Goal: Information Seeking & Learning: Learn about a topic

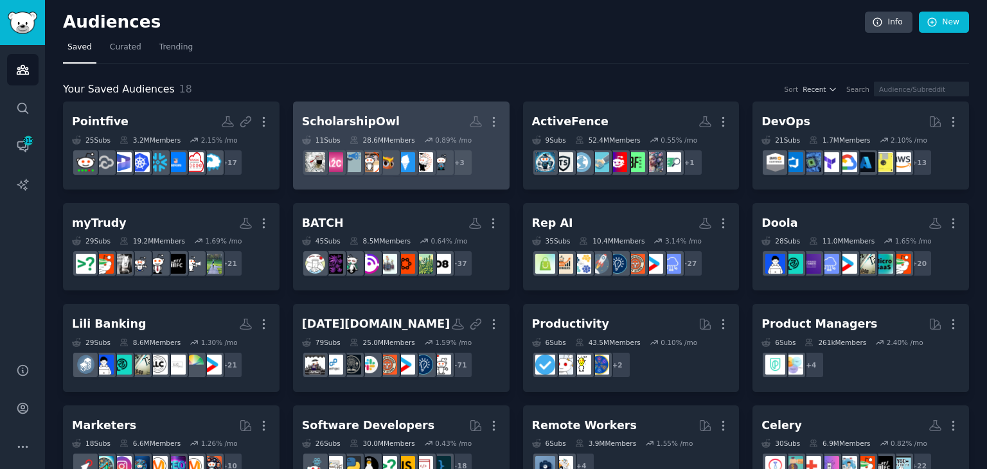
click at [398, 121] on h2 "ScholarshipOwl Custom Audience More" at bounding box center [401, 121] width 198 height 22
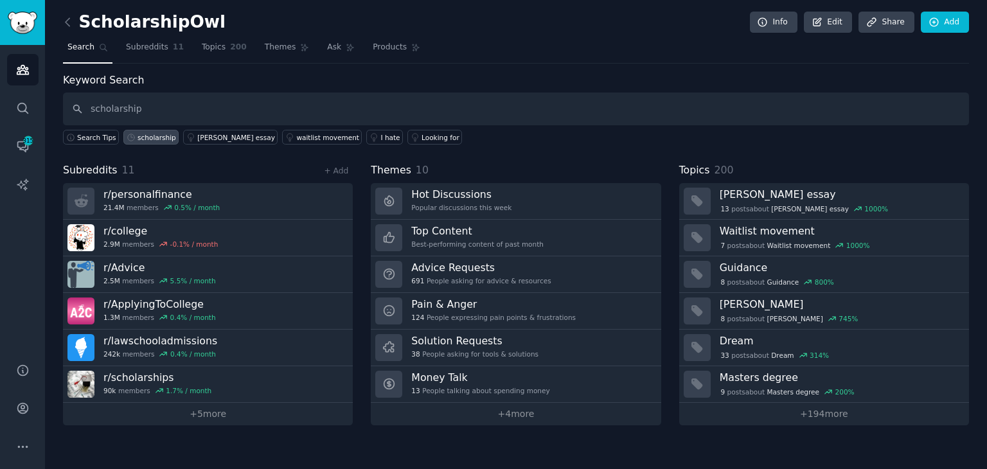
type input "scholarship"
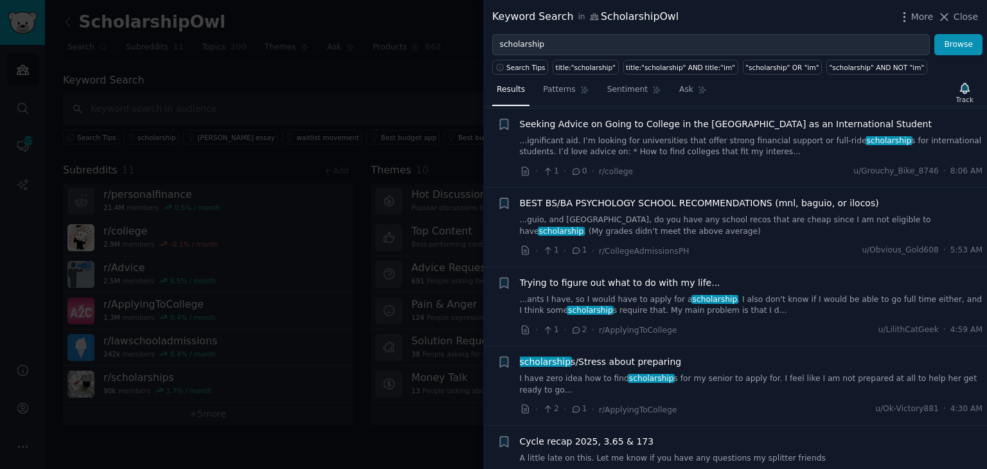
scroll to position [193, 0]
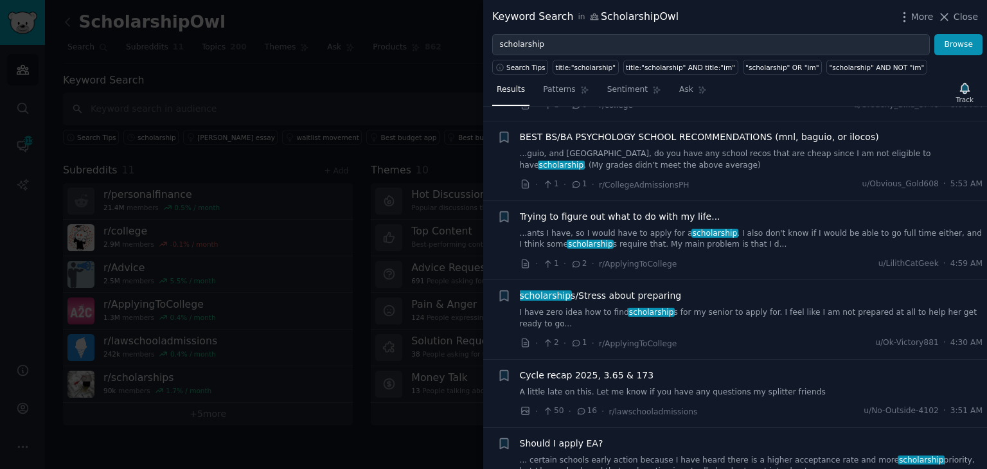
click at [717, 313] on link "I have zero idea how to find scholarship s for my senior to apply for. I feel l…" at bounding box center [751, 318] width 463 height 22
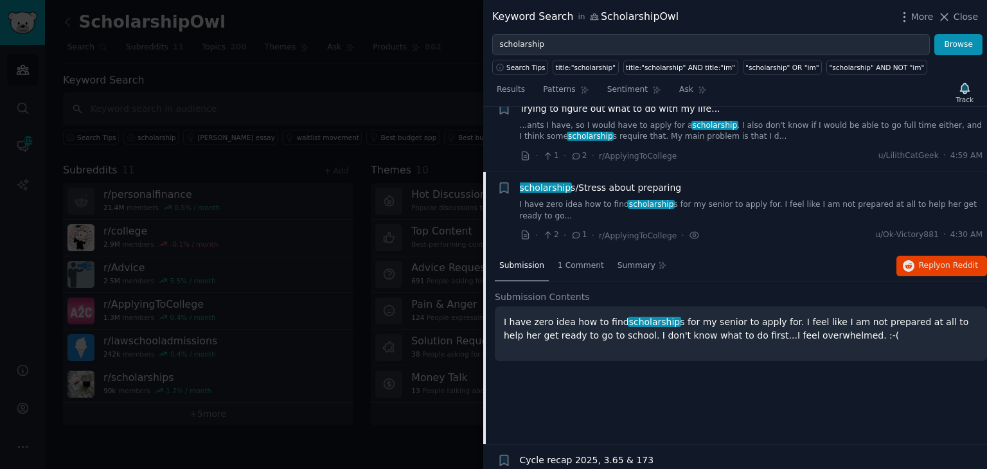
scroll to position [429, 0]
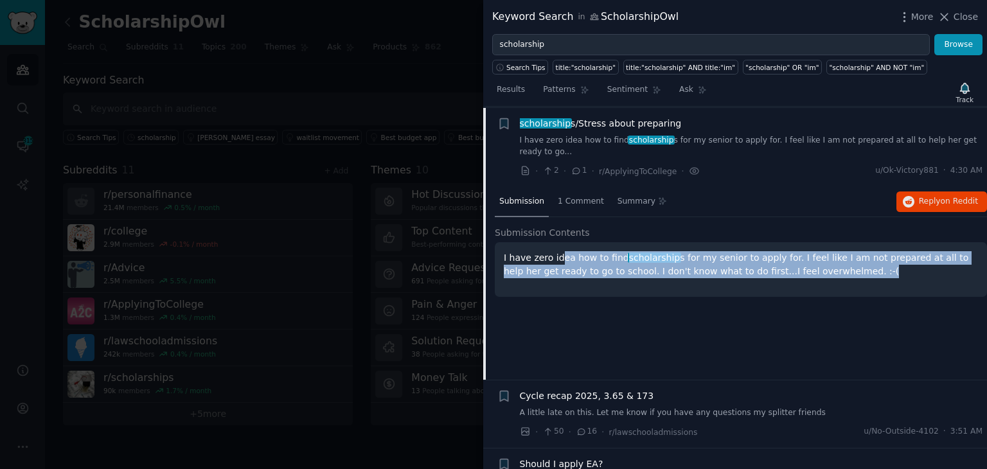
drag, startPoint x: 556, startPoint y: 242, endPoint x: 871, endPoint y: 258, distance: 315.1
click at [871, 258] on p "I have zero idea how to find scholarship s for my senior to apply for. I feel l…" at bounding box center [741, 264] width 474 height 27
click at [941, 197] on span "on Reddit" at bounding box center [958, 201] width 37 height 9
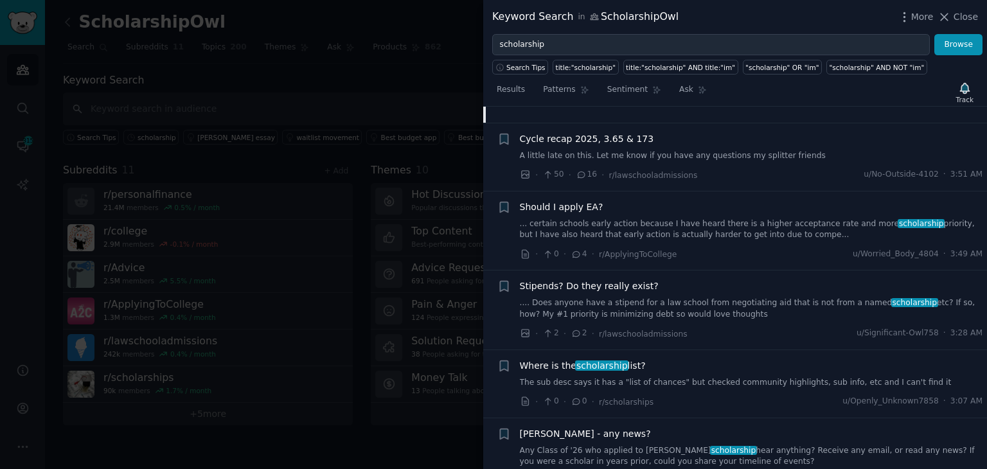
scroll to position [686, 0]
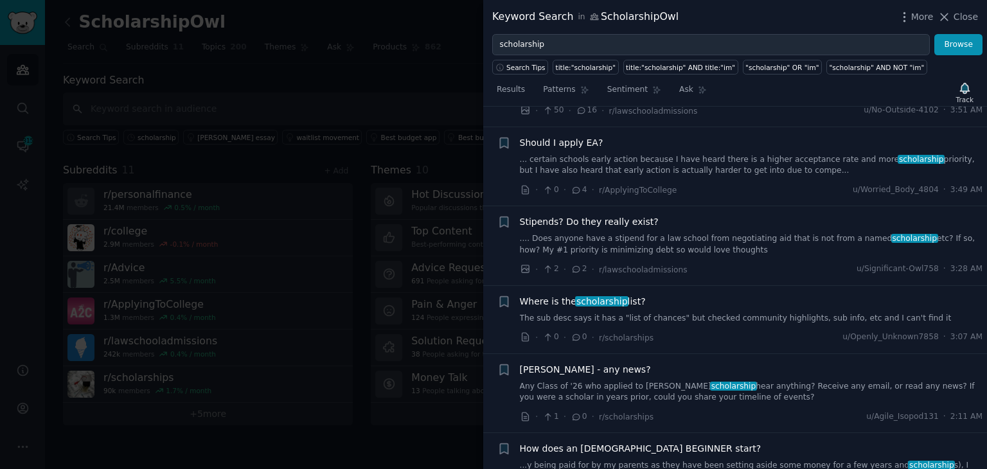
click at [658, 313] on link "The sub desc says it has a "list of chances" but checked community highlights, …" at bounding box center [751, 319] width 463 height 12
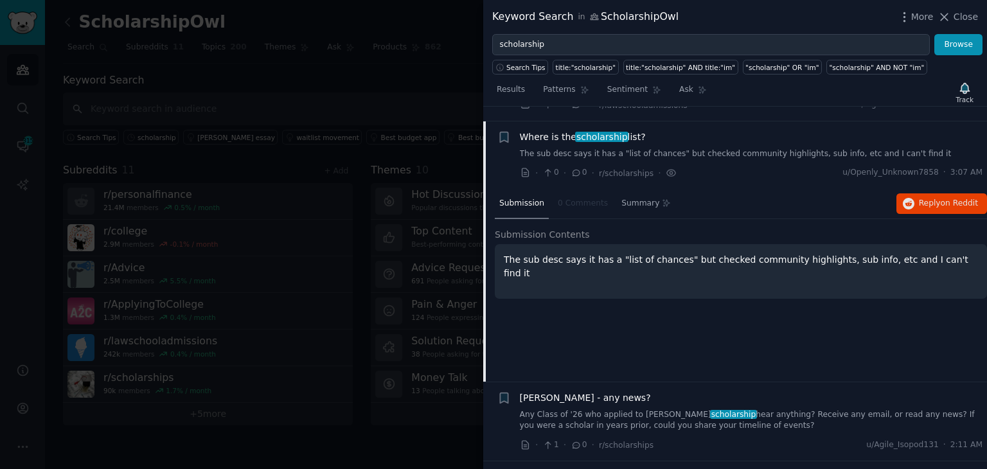
scroll to position [724, 0]
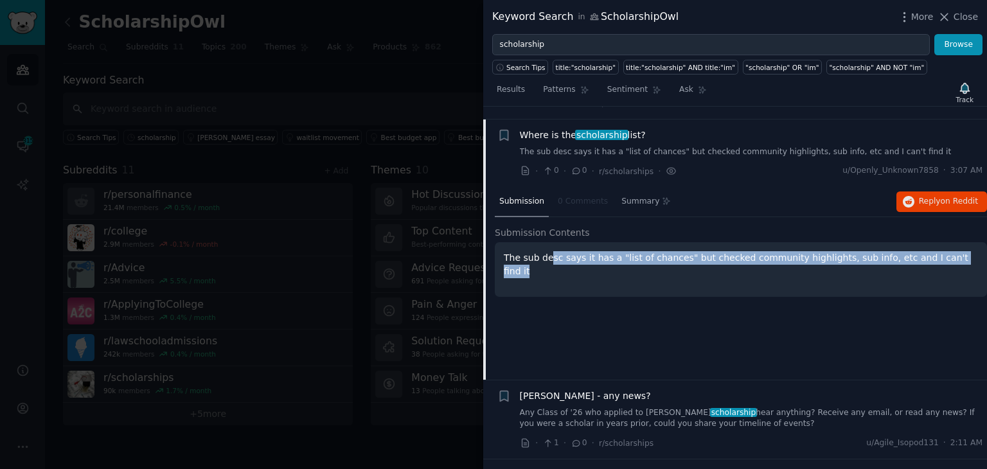
drag, startPoint x: 546, startPoint y: 243, endPoint x: 938, endPoint y: 242, distance: 391.8
click at [938, 251] on p "The sub desc says it has a "list of chances" but checked community highlights, …" at bounding box center [741, 264] width 474 height 27
click at [938, 196] on span "Reply on Reddit" at bounding box center [948, 202] width 59 height 12
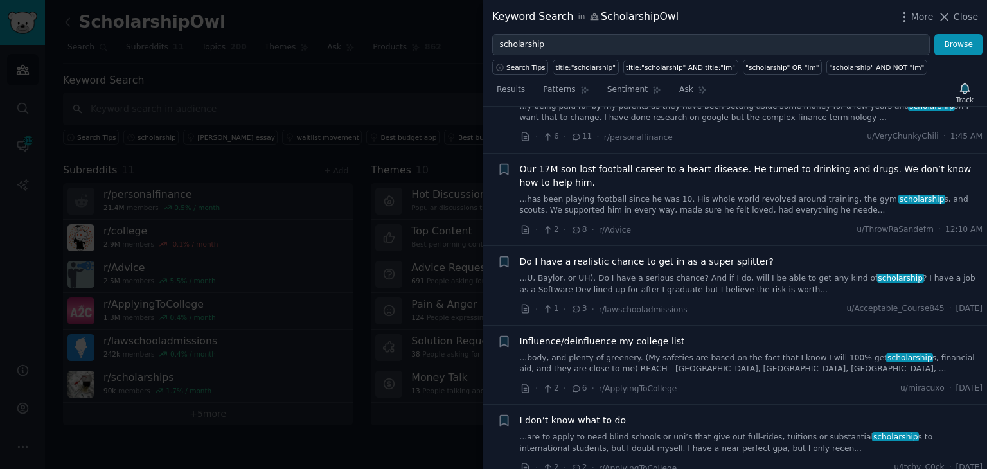
scroll to position [1238, 0]
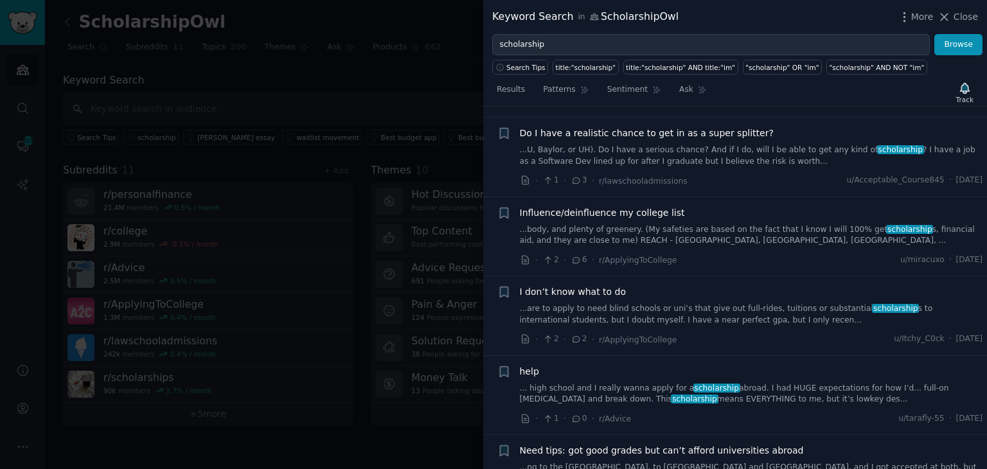
click at [732, 385] on link "... high school and I really wanna apply for a scholarship abroad. I had HUGE e…" at bounding box center [751, 394] width 463 height 22
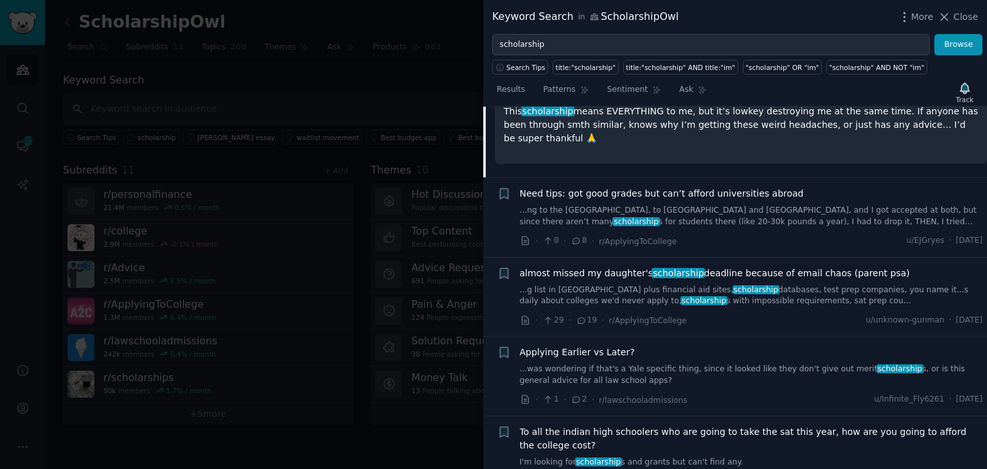
scroll to position [1537, 0]
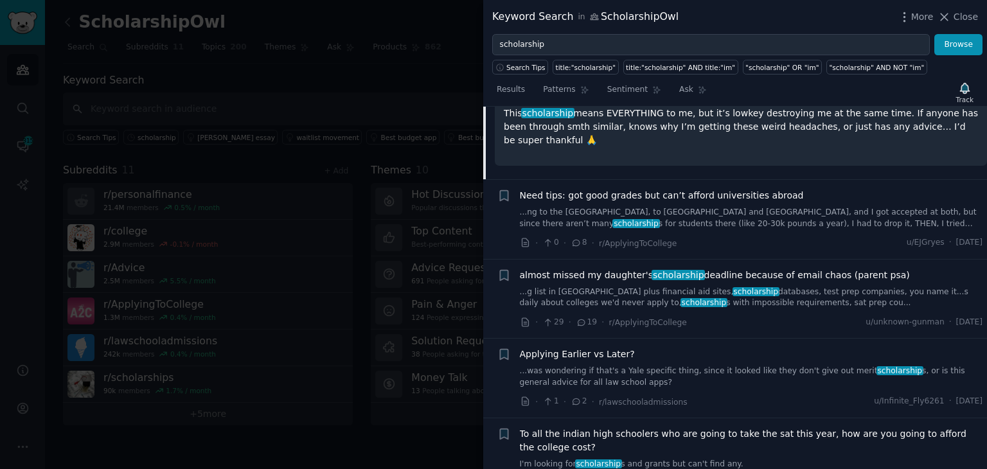
click at [717, 286] on link "...g list in [GEOGRAPHIC_DATA] plus financial aid sites, scholarship databases,…" at bounding box center [751, 297] width 463 height 22
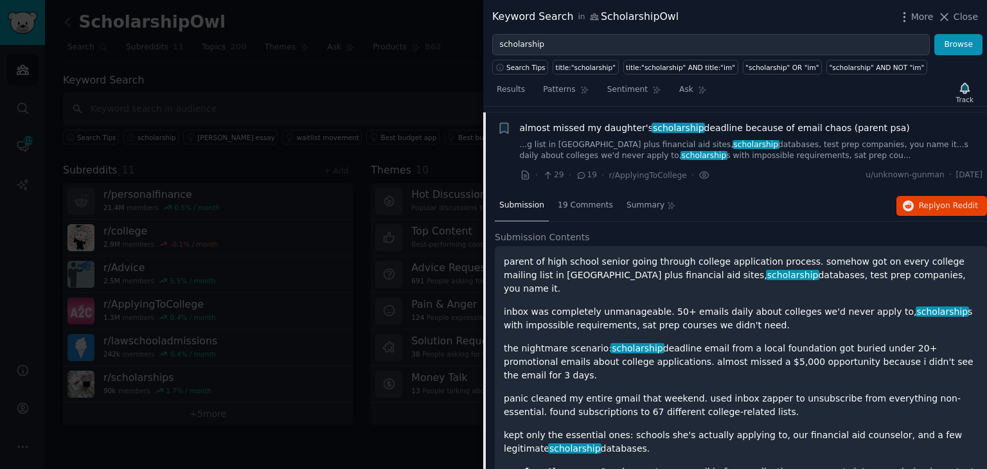
scroll to position [1439, 0]
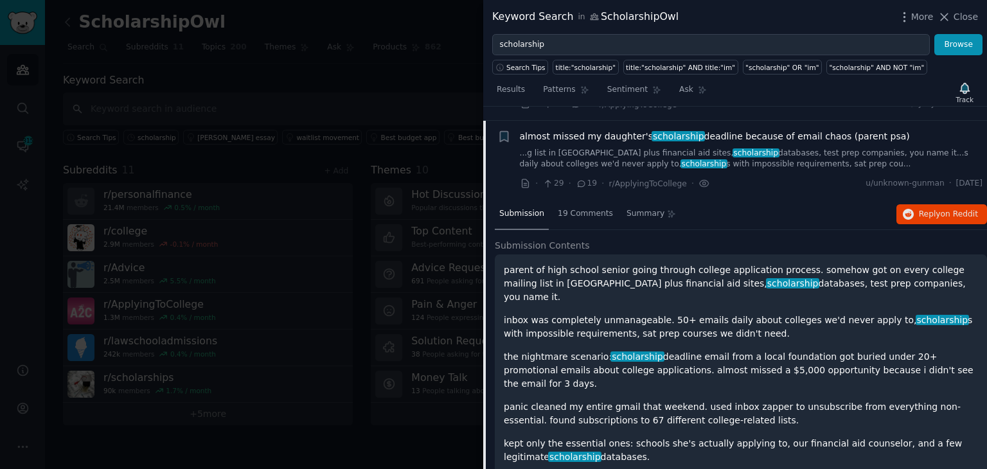
click at [727, 268] on p "parent of high school senior going through college application process. somehow…" at bounding box center [741, 283] width 474 height 40
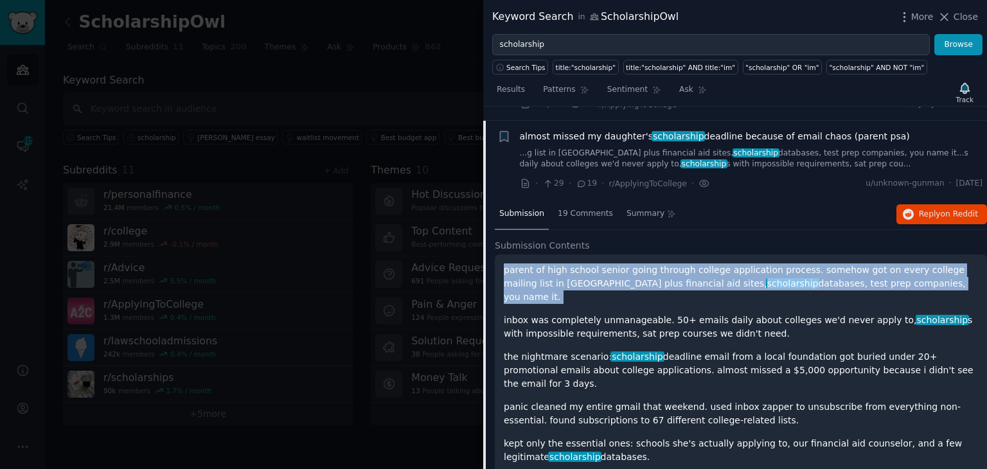
click at [727, 268] on p "parent of high school senior going through college application process. somehow…" at bounding box center [741, 283] width 474 height 40
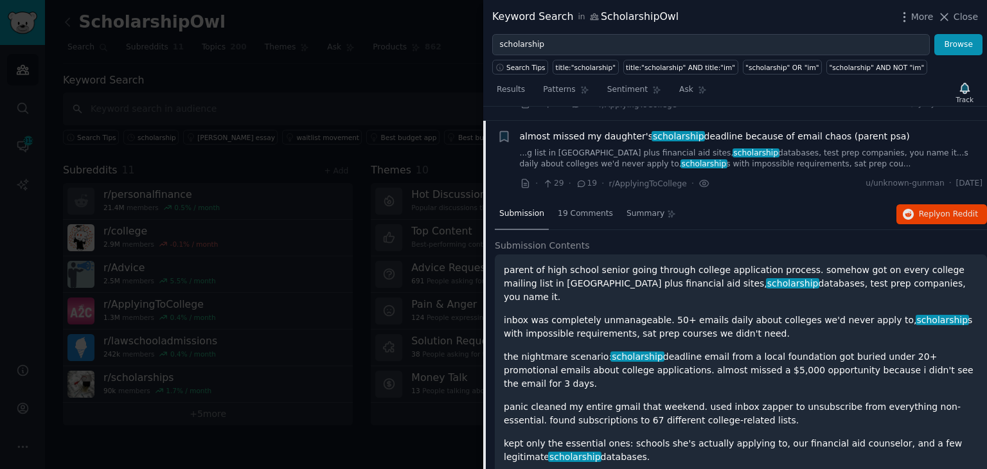
click at [606, 313] on p "inbox was completely unmanageable. 50+ emails daily about colleges we'd never a…" at bounding box center [741, 326] width 474 height 27
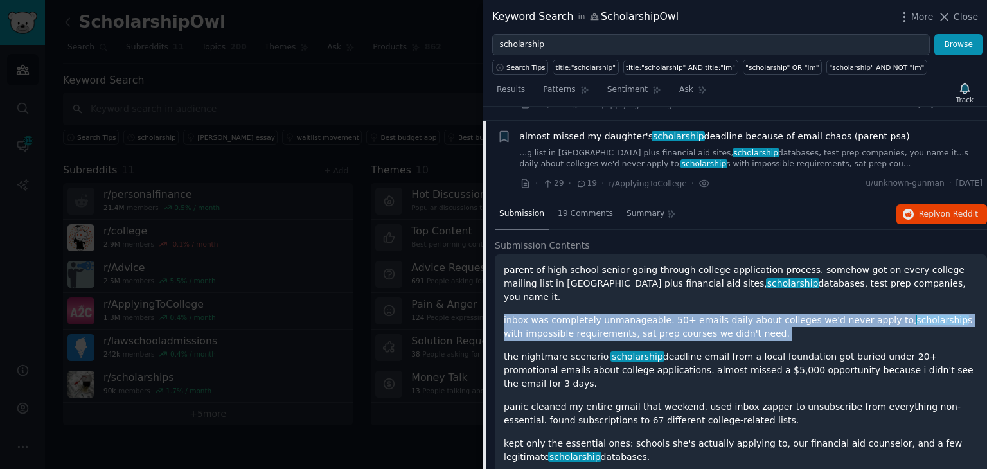
click at [606, 313] on p "inbox was completely unmanageable. 50+ emails daily about colleges we'd never a…" at bounding box center [741, 326] width 474 height 27
click at [701, 313] on p "inbox was completely unmanageable. 50+ emails daily about colleges we'd never a…" at bounding box center [741, 326] width 474 height 27
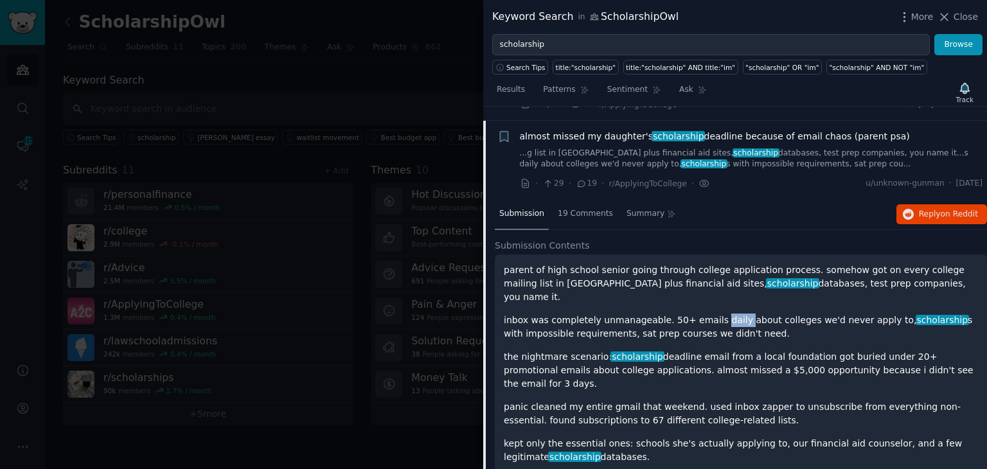
click at [701, 313] on p "inbox was completely unmanageable. 50+ emails daily about colleges we'd never a…" at bounding box center [741, 326] width 474 height 27
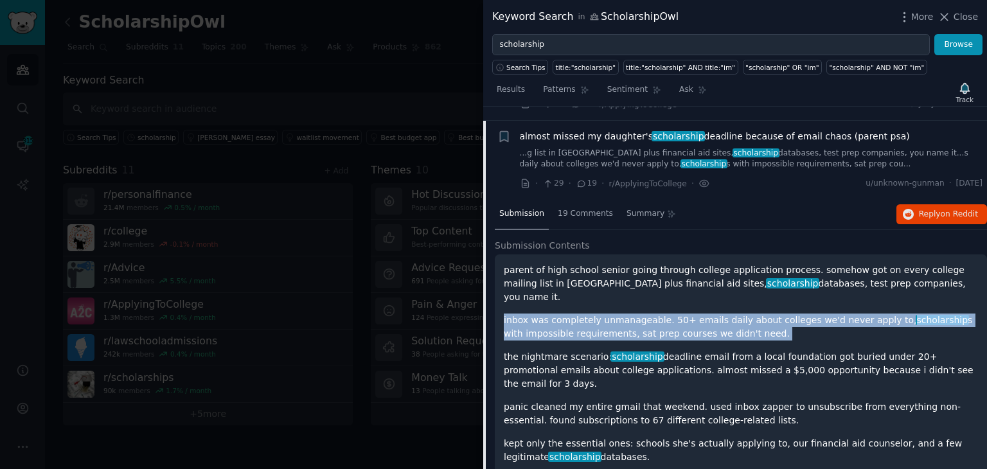
click at [701, 313] on p "inbox was completely unmanageable. 50+ emails daily about colleges we'd never a…" at bounding box center [741, 326] width 474 height 27
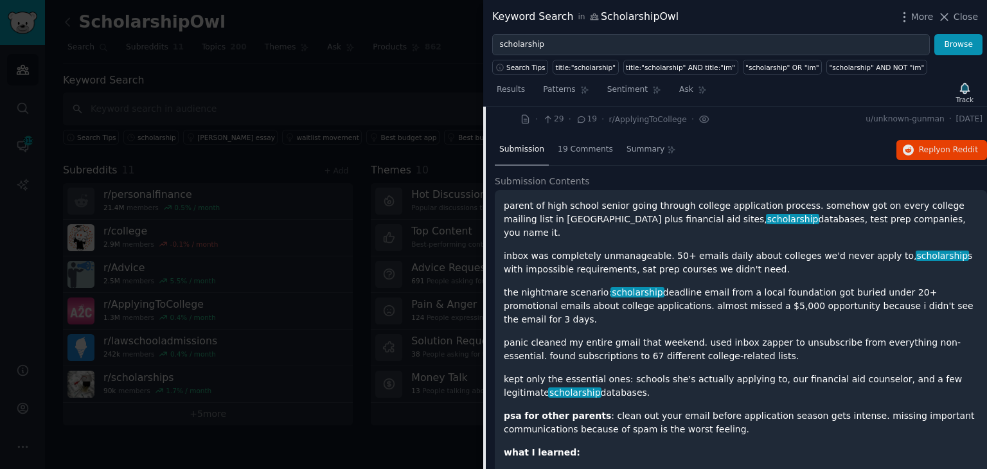
click at [573, 286] on p "the nightmare scenario: scholarship deadline email from a local foundation got …" at bounding box center [741, 306] width 474 height 40
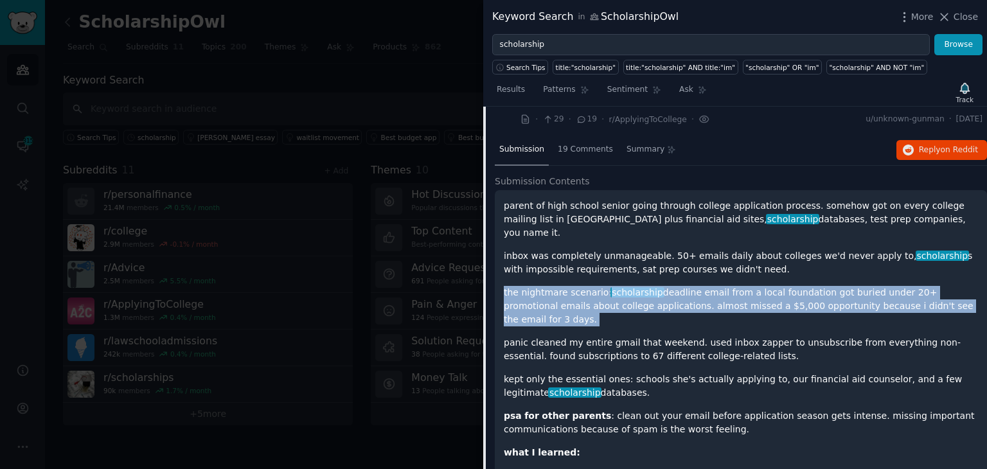
click at [573, 286] on p "the nightmare scenario: scholarship deadline email from a local foundation got …" at bounding box center [741, 306] width 474 height 40
click at [928, 145] on span "Reply on Reddit" at bounding box center [948, 151] width 59 height 12
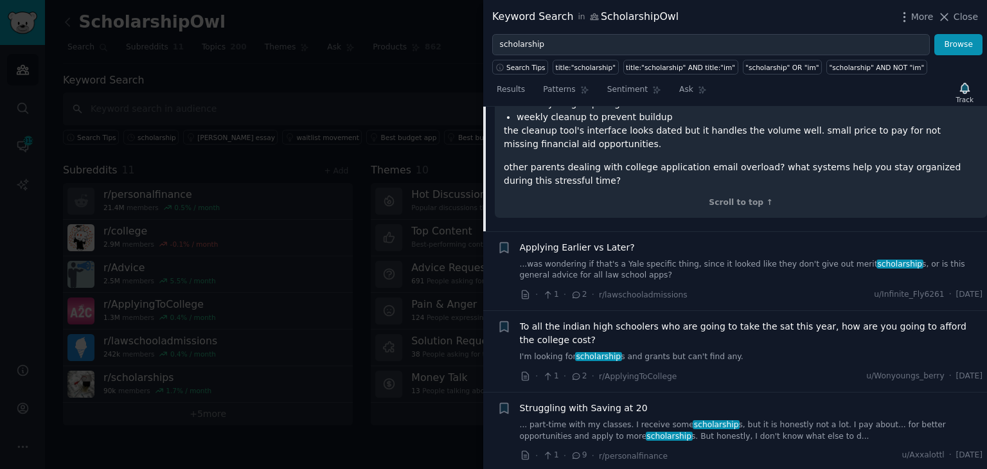
scroll to position [1953, 0]
click at [609, 419] on link "... part-time with my classes. I receive some scholarship s, but it is honestly…" at bounding box center [751, 430] width 463 height 22
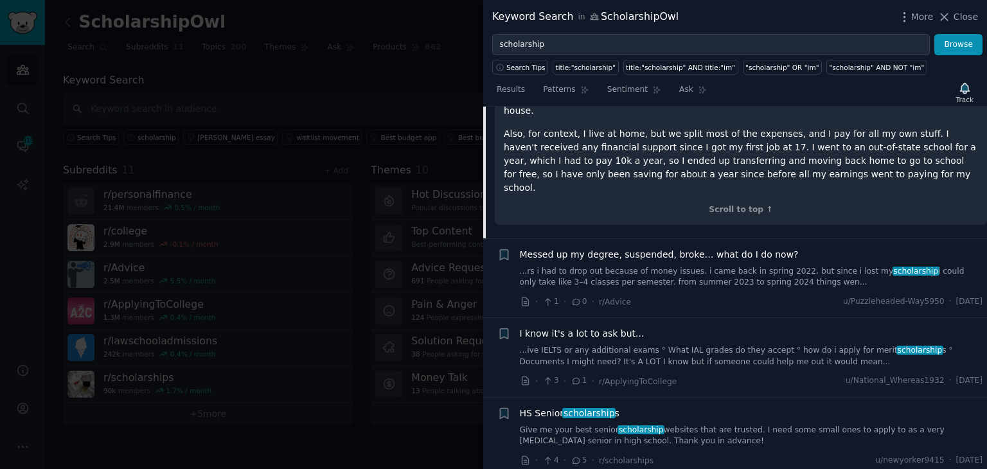
scroll to position [2064, 0]
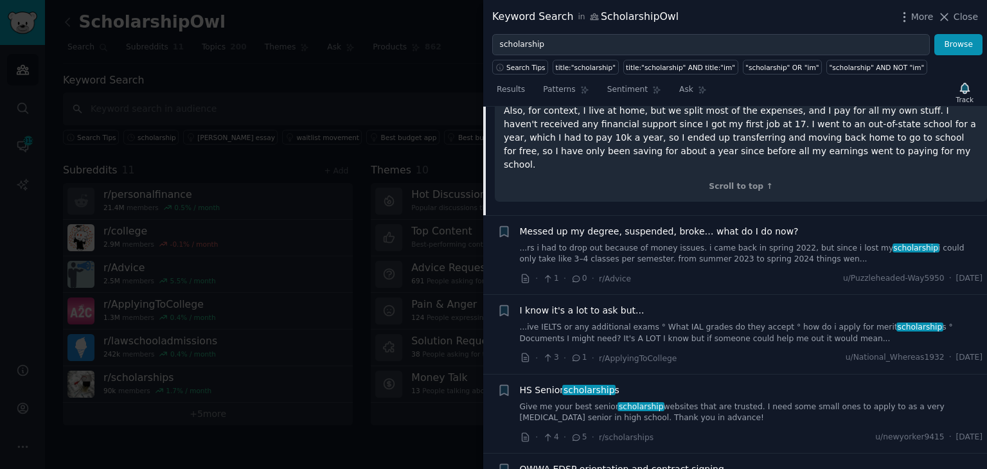
click at [595, 401] on link "Give me your best senior scholarship websites that are trusted. I need some sma…" at bounding box center [751, 412] width 463 height 22
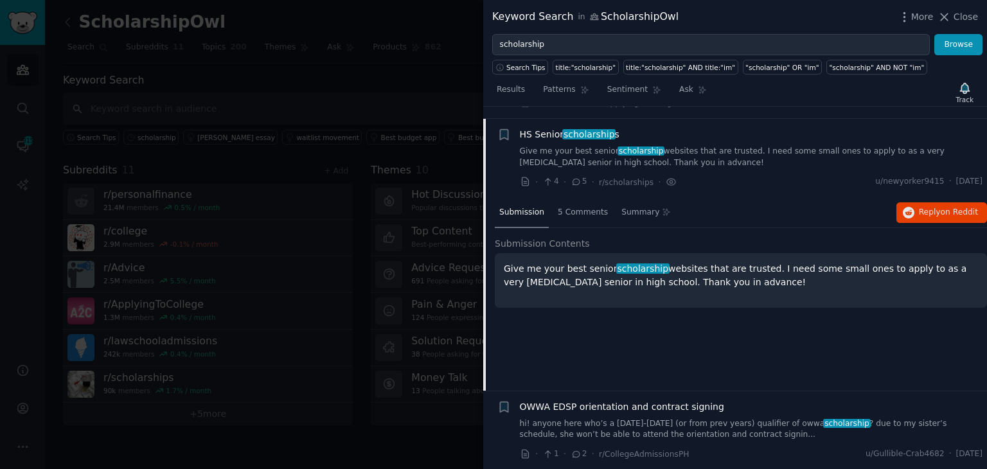
scroll to position [1917, 0]
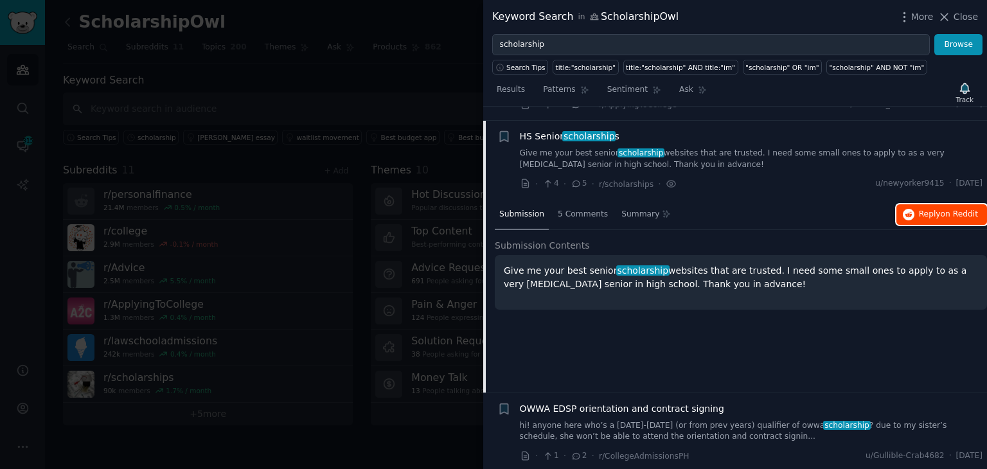
click at [935, 209] on span "Reply on Reddit" at bounding box center [948, 215] width 59 height 12
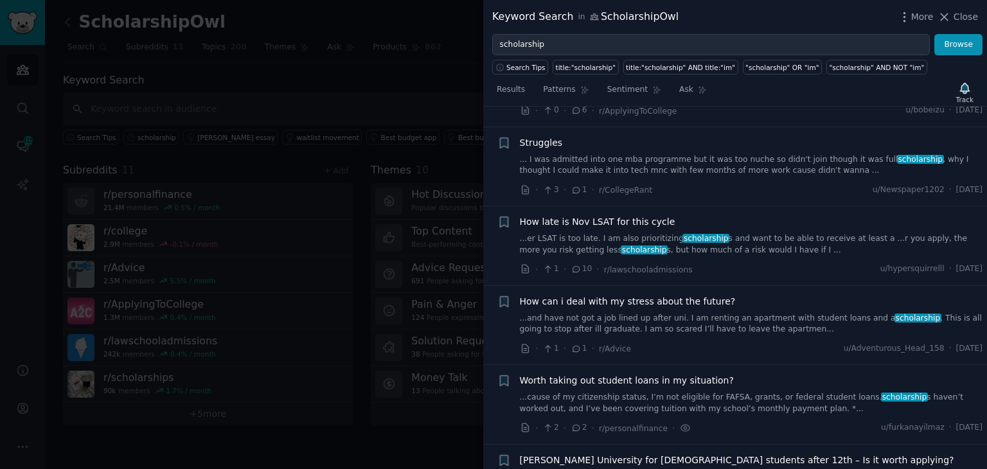
scroll to position [2687, 0]
click at [690, 390] on link "...cause of my citizenship status, I’m not eligible for FAFSA, grants, or feder…" at bounding box center [751, 401] width 463 height 22
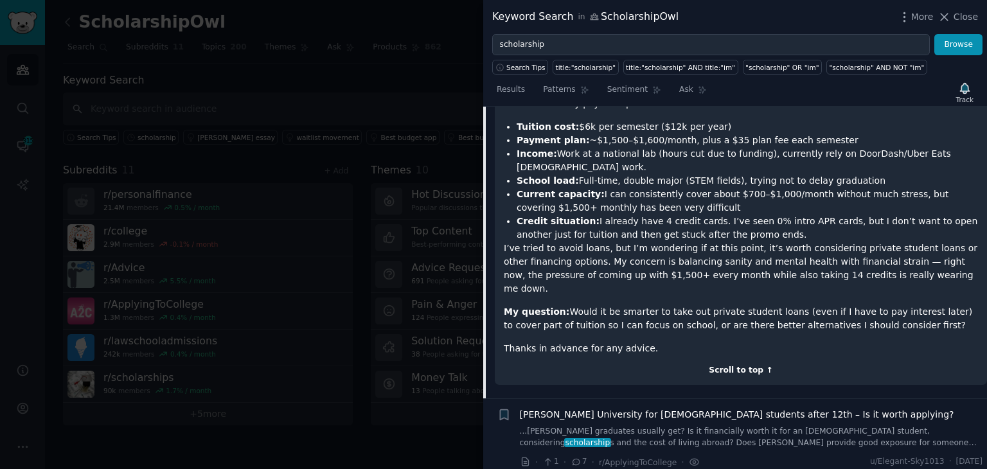
scroll to position [3018, 0]
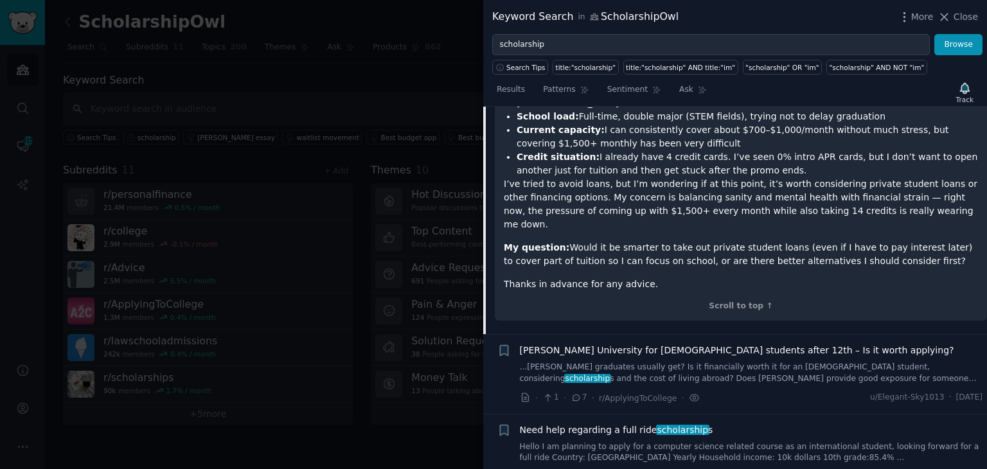
click at [599, 441] on link "Hello I am planning to apply for a computer science related course as an intern…" at bounding box center [751, 452] width 463 height 22
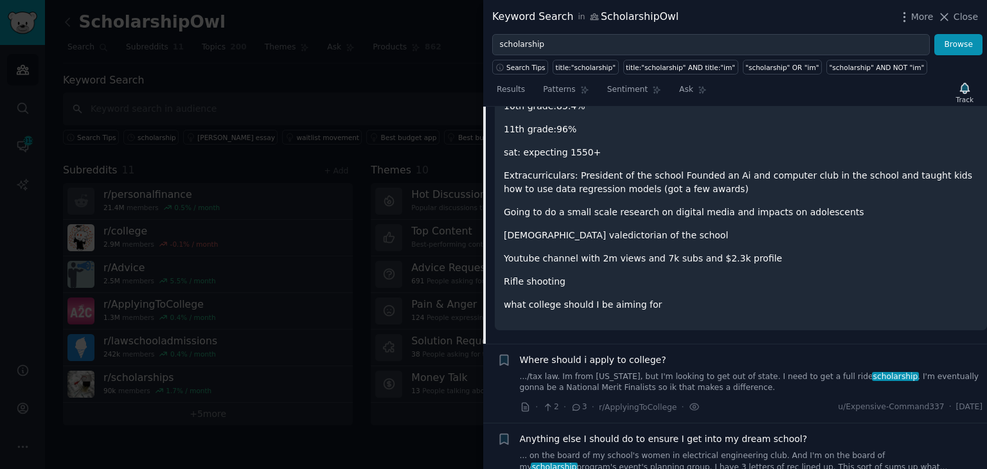
scroll to position [3241, 0]
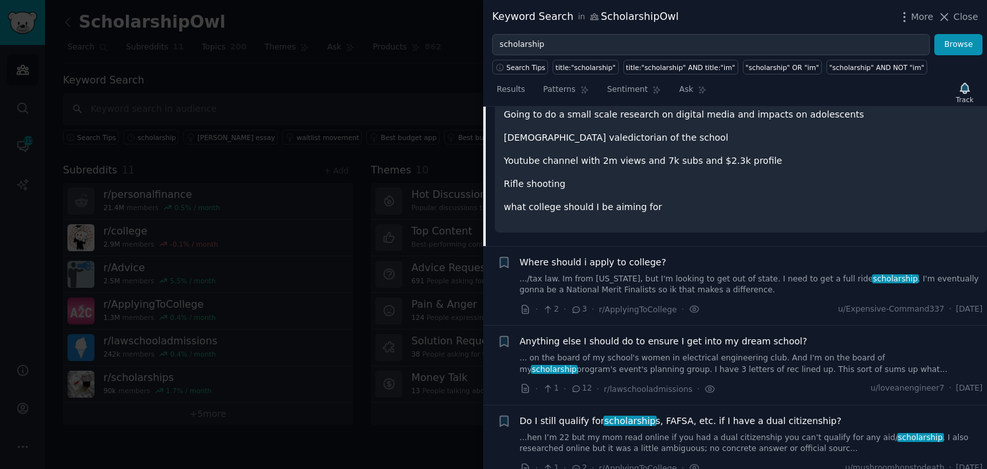
click at [757, 432] on link "...hen I’m 22 but my mom read online if you had a dual citizenship you can’t qu…" at bounding box center [751, 443] width 463 height 22
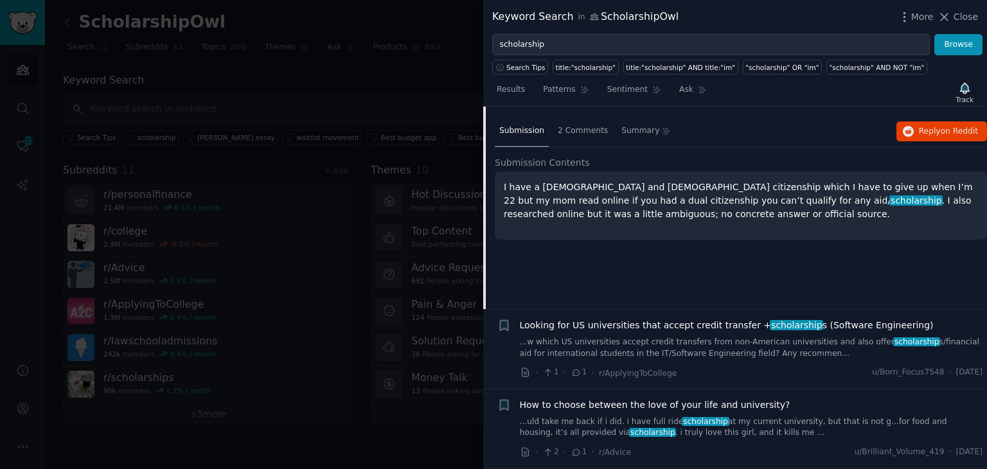
scroll to position [3222, 0]
